Goal: Task Accomplishment & Management: Complete application form

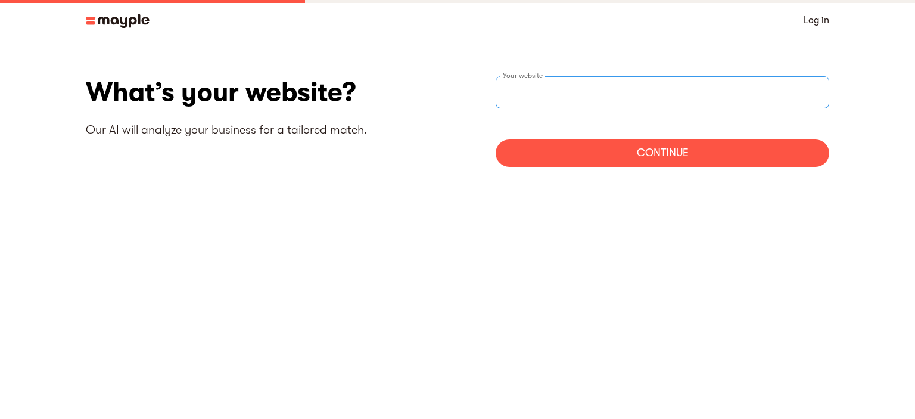
click at [557, 90] on input "websiteStep" at bounding box center [663, 92] width 334 height 32
click at [526, 77] on div "Your website" at bounding box center [663, 92] width 334 height 32
click at [118, 18] on img at bounding box center [118, 21] width 64 height 14
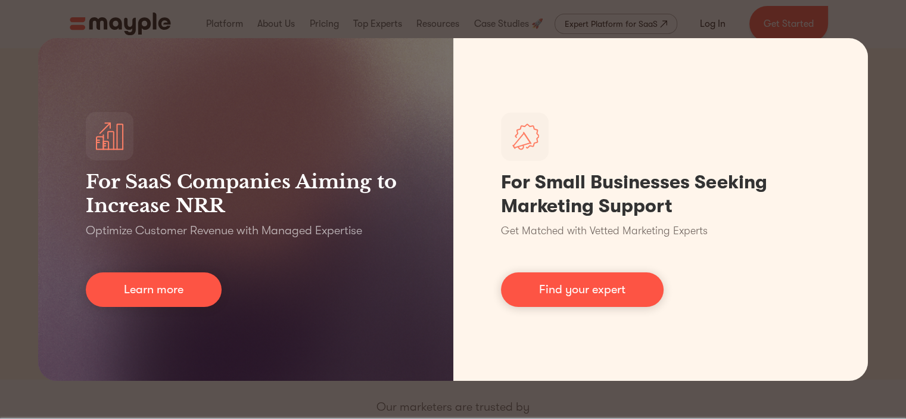
click at [887, 55] on div "For SaaS Companies Aiming to Increase NRR Optimize Customer Revenue with Manage…" at bounding box center [453, 209] width 906 height 419
click at [893, 77] on div "For SaaS Companies Aiming to Increase NRR Optimize Customer Revenue with Manage…" at bounding box center [453, 209] width 906 height 419
click at [890, 92] on div "For SaaS Companies Aiming to Increase NRR Optimize Customer Revenue with Manage…" at bounding box center [453, 209] width 906 height 419
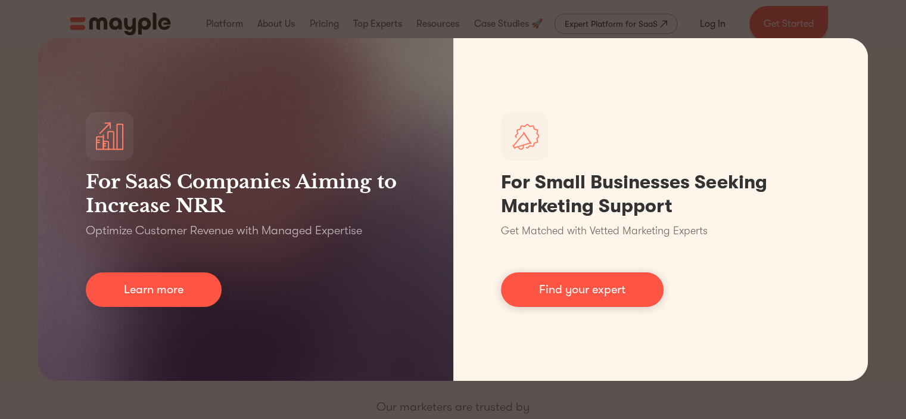
click at [866, 20] on div "For SaaS Companies Aiming to Increase NRR Optimize Customer Revenue with Manage…" at bounding box center [453, 209] width 906 height 419
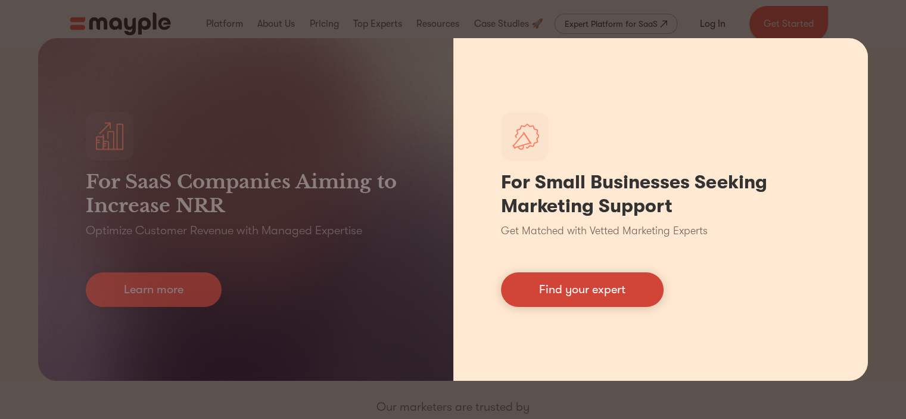
click at [574, 294] on link "Find your expert" at bounding box center [582, 289] width 163 height 35
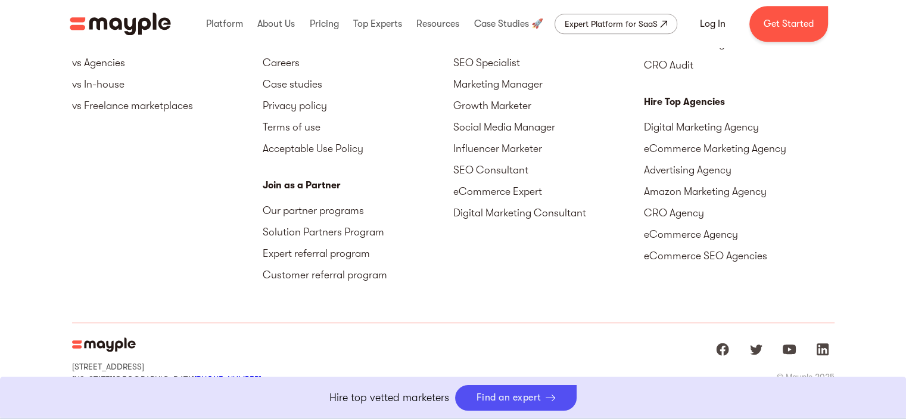
scroll to position [5468, 0]
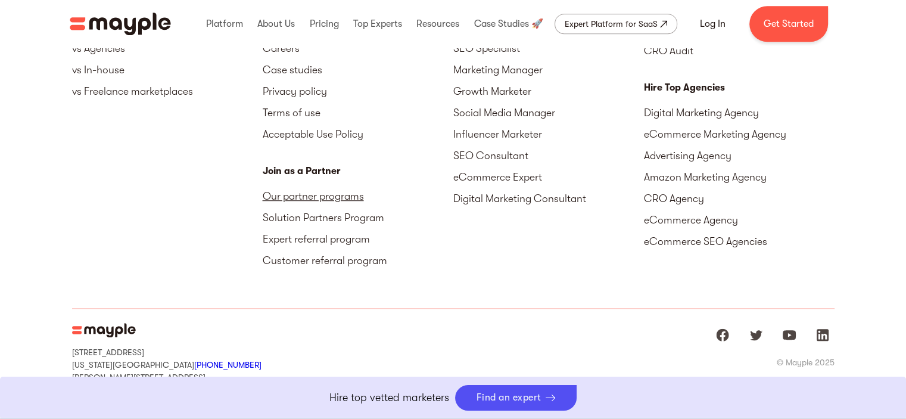
click at [331, 195] on link "Our partner programs" at bounding box center [358, 195] width 191 height 21
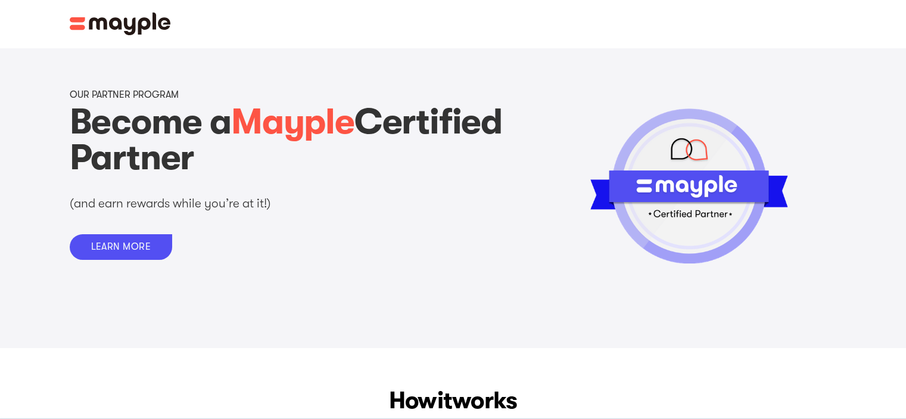
click at [111, 27] on img at bounding box center [120, 24] width 101 height 23
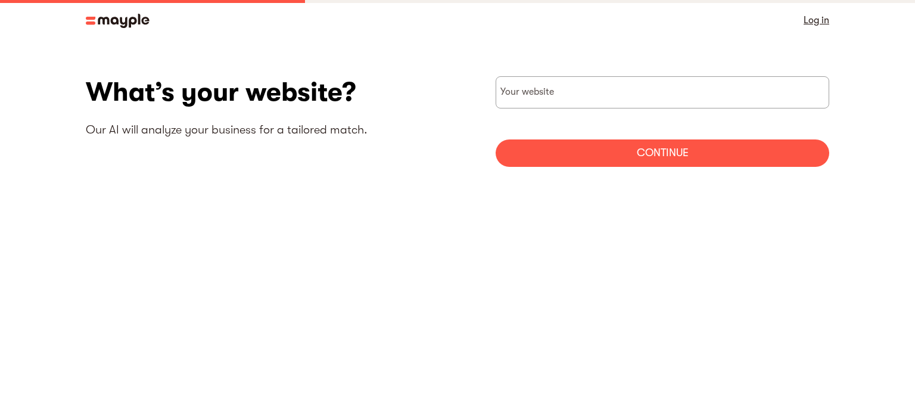
click at [610, 98] on input "websiteStep" at bounding box center [663, 92] width 334 height 32
type input "https://melbournewebdigital.com.au/"
drag, startPoint x: 656, startPoint y: 150, endPoint x: 657, endPoint y: 144, distance: 6.2
click at [656, 150] on div "Continue" at bounding box center [663, 152] width 334 height 27
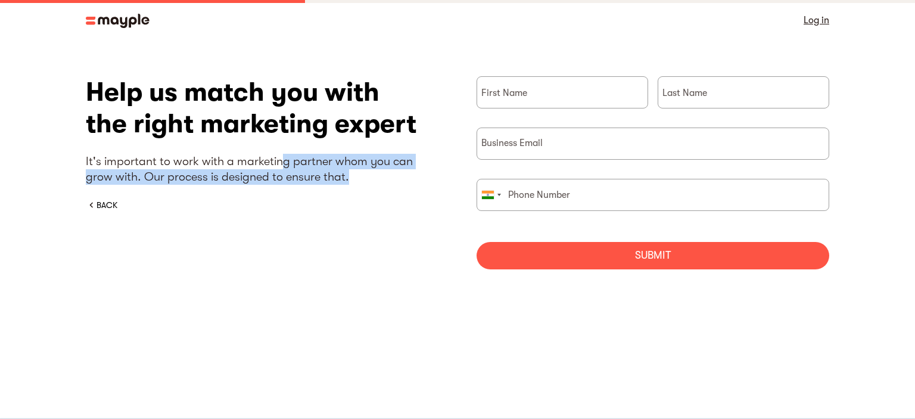
drag, startPoint x: 288, startPoint y: 164, endPoint x: 412, endPoint y: 171, distance: 124.2
click at [412, 171] on p "It's important to work with a marketing partner whom you can grow with. Our pro…" at bounding box center [262, 169] width 353 height 31
click at [272, 179] on p "It's important to work with a marketing partner whom you can grow with. Our pro…" at bounding box center [262, 169] width 353 height 31
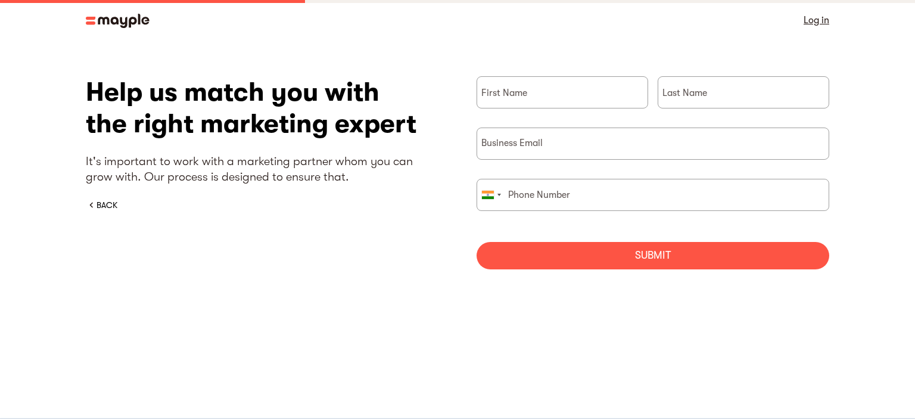
click at [107, 204] on div "BACK" at bounding box center [107, 205] width 21 height 12
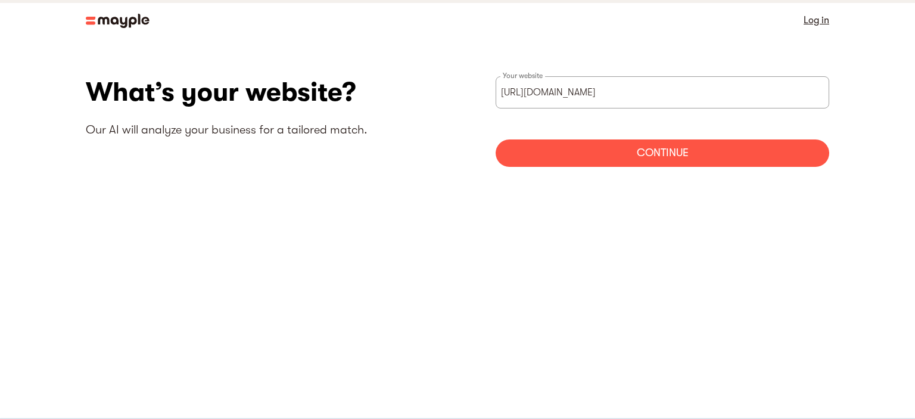
click at [114, 23] on img at bounding box center [118, 21] width 64 height 14
